Goal: Navigation & Orientation: Understand site structure

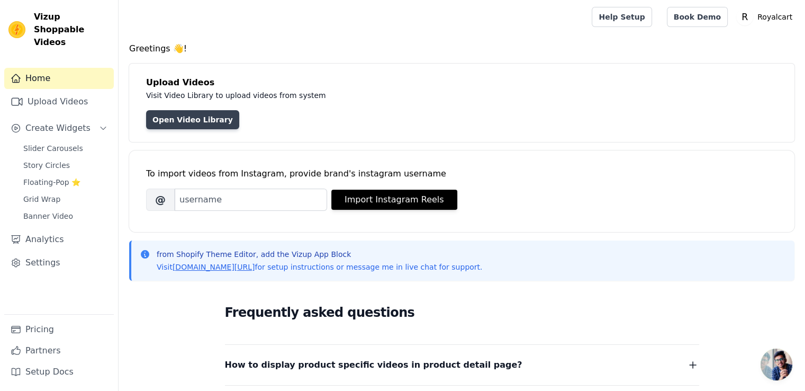
click at [175, 118] on link "Open Video Library" at bounding box center [192, 119] width 93 height 19
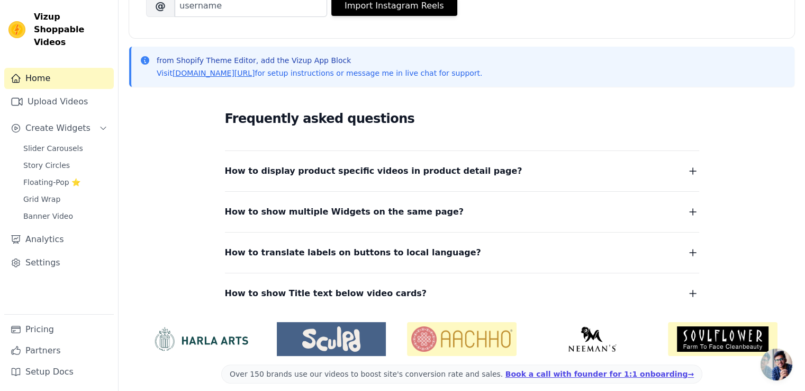
scroll to position [194, 0]
click at [273, 171] on span "How to display product specific videos in product detail page?" at bounding box center [373, 170] width 297 height 15
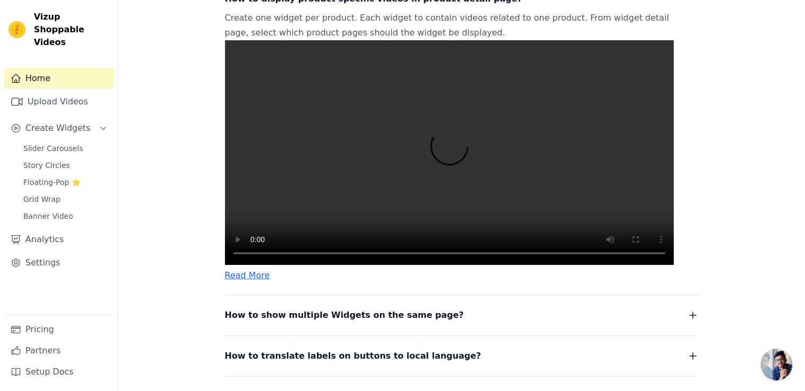
scroll to position [370, 0]
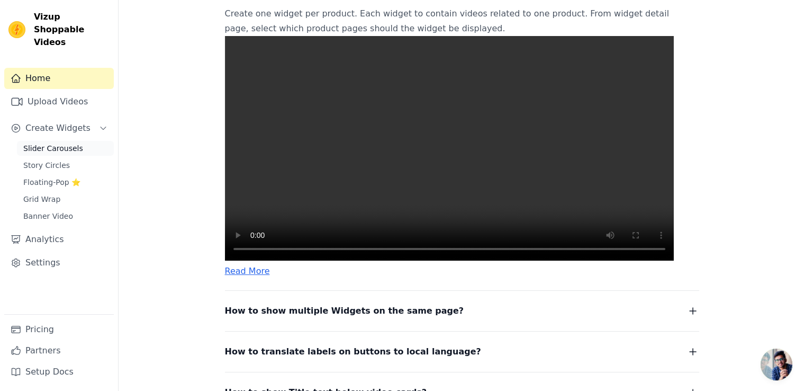
click at [51, 143] on span "Slider Carousels" at bounding box center [53, 148] width 60 height 11
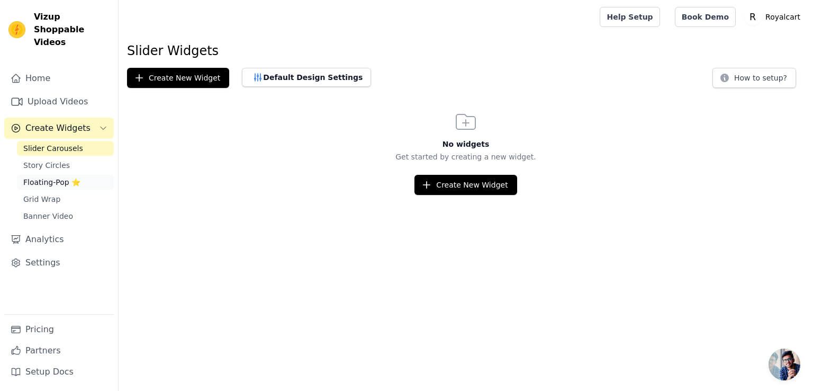
click at [46, 177] on span "Floating-Pop ⭐" at bounding box center [51, 182] width 57 height 11
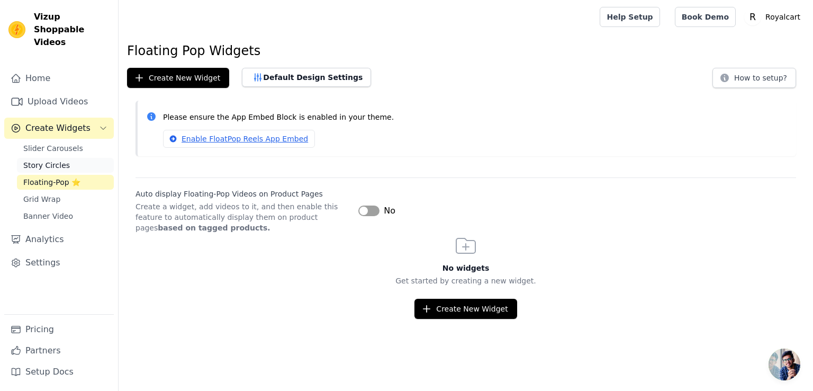
click at [48, 160] on span "Story Circles" at bounding box center [46, 165] width 47 height 11
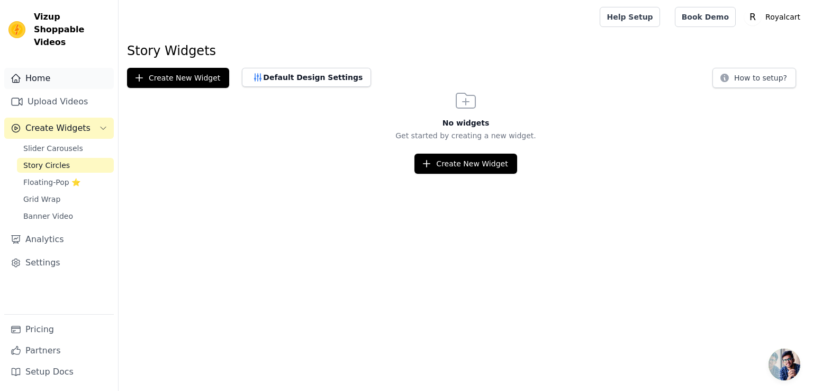
click at [44, 73] on link "Home" at bounding box center [59, 78] width 110 height 21
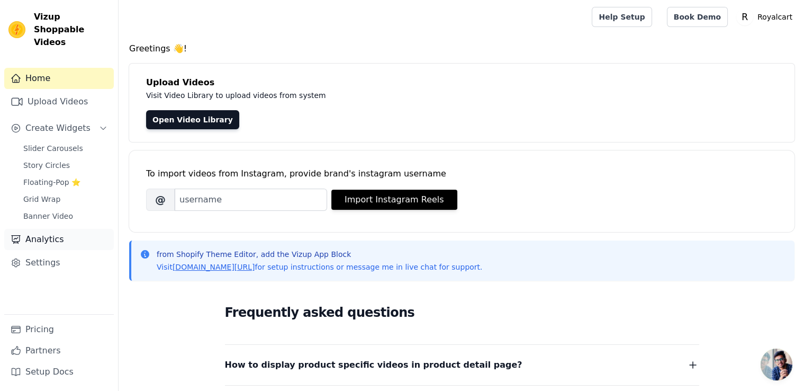
click at [45, 229] on link "Analytics" at bounding box center [59, 239] width 110 height 21
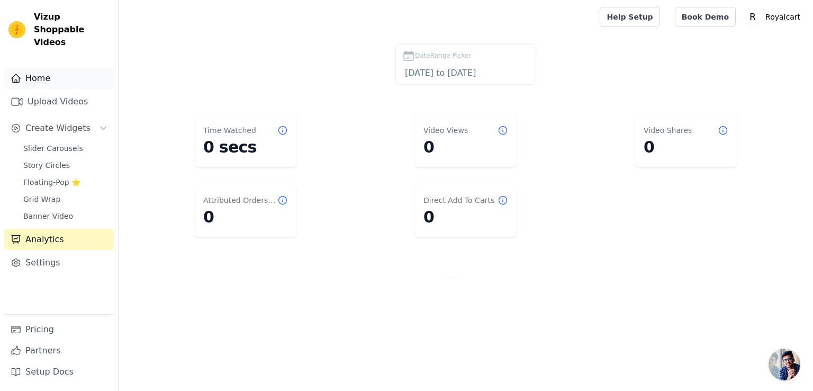
click at [36, 68] on link "Home" at bounding box center [59, 78] width 110 height 21
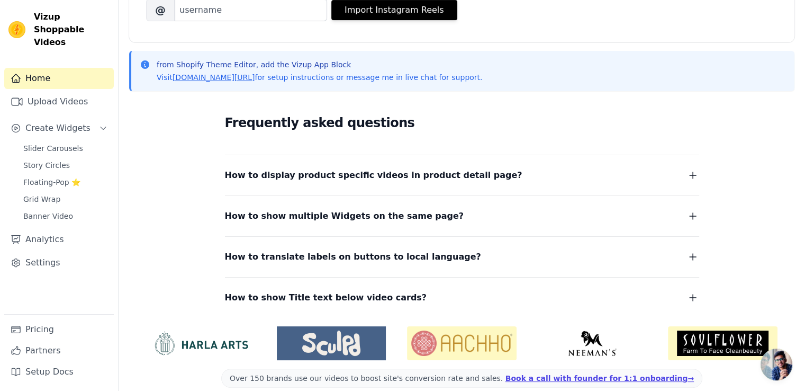
scroll to position [203, 0]
